Goal: Navigation & Orientation: Find specific page/section

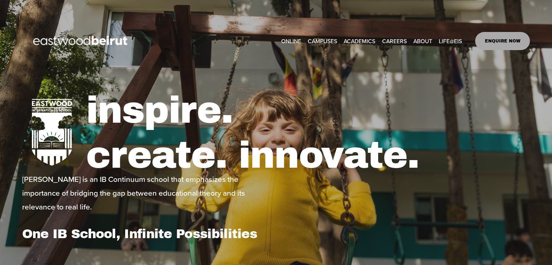
click at [399, 39] on link "CAREERS" at bounding box center [394, 40] width 25 height 11
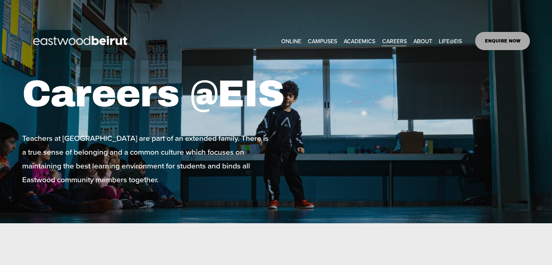
click at [394, 38] on link "CAREERS" at bounding box center [394, 40] width 25 height 11
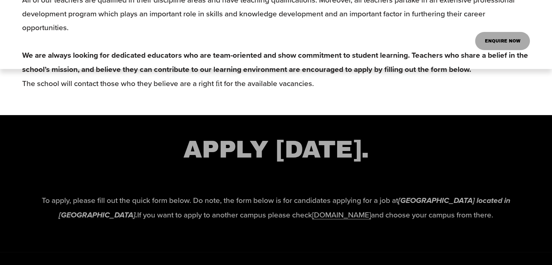
scroll to position [689, 0]
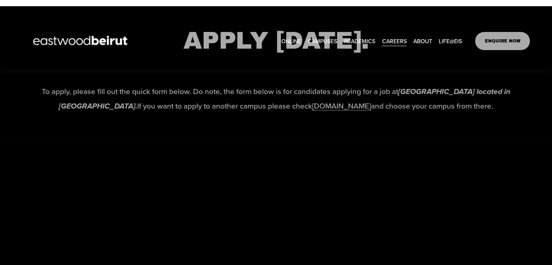
click at [312, 111] on link "[DOMAIN_NAME]" at bounding box center [341, 105] width 59 height 11
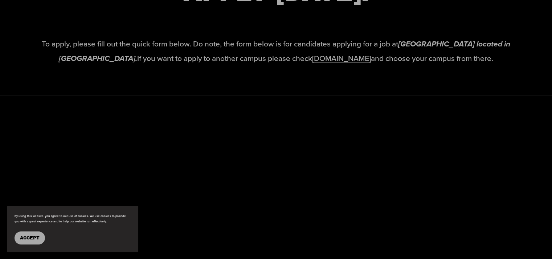
scroll to position [1205, 0]
